Goal: Check status: Check status

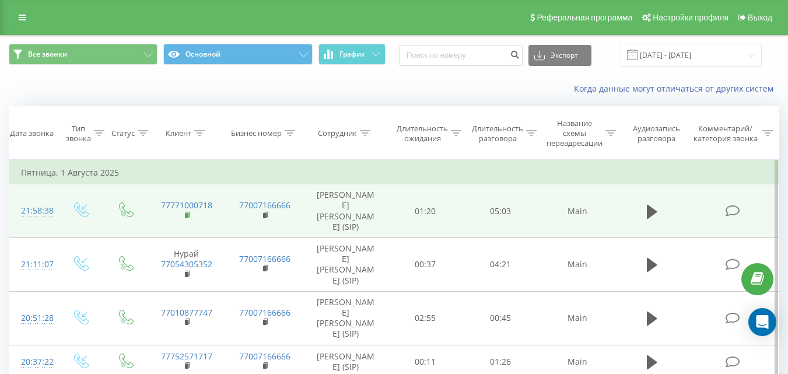
click at [187, 215] on rect at bounding box center [187, 215] width 4 height 5
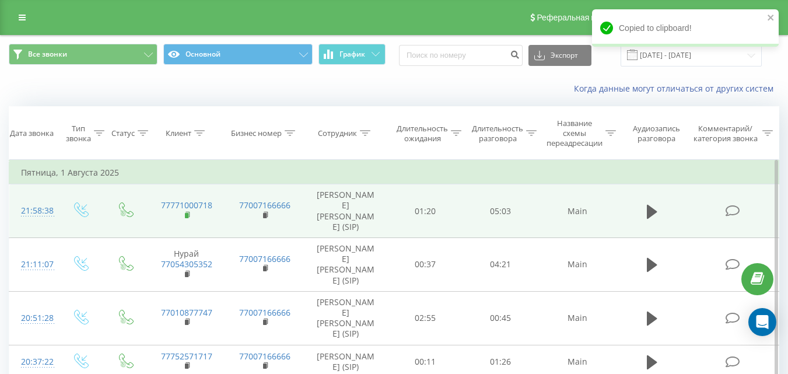
click at [189, 216] on icon at bounding box center [188, 214] width 4 height 5
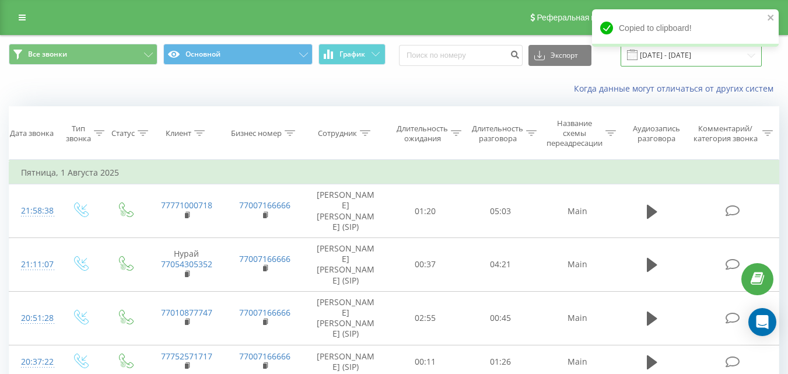
click at [684, 55] on input "[DATE] - [DATE]" at bounding box center [691, 55] width 141 height 23
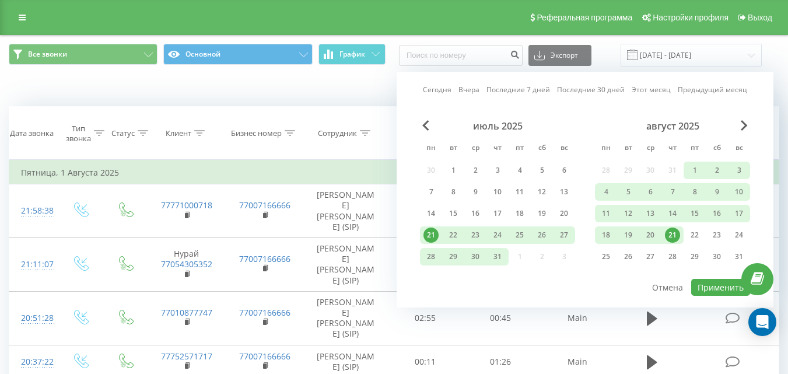
click at [749, 125] on div "август 2025" at bounding box center [672, 126] width 155 height 12
click at [691, 236] on div "22" at bounding box center [694, 235] width 15 height 15
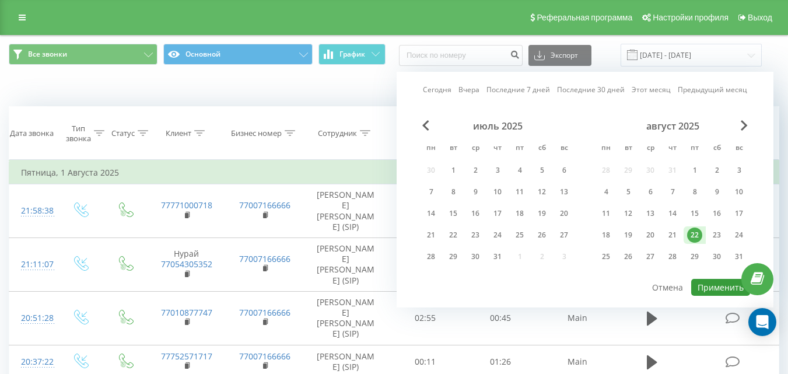
click at [719, 285] on button "Применить" at bounding box center [720, 287] width 59 height 17
type input "22.08.2025 - 22.08.2025"
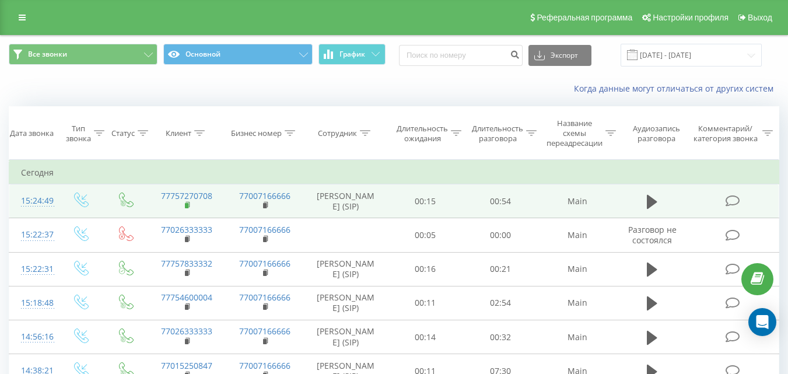
click at [188, 206] on rect at bounding box center [187, 205] width 4 height 5
